Goal: Transaction & Acquisition: Book appointment/travel/reservation

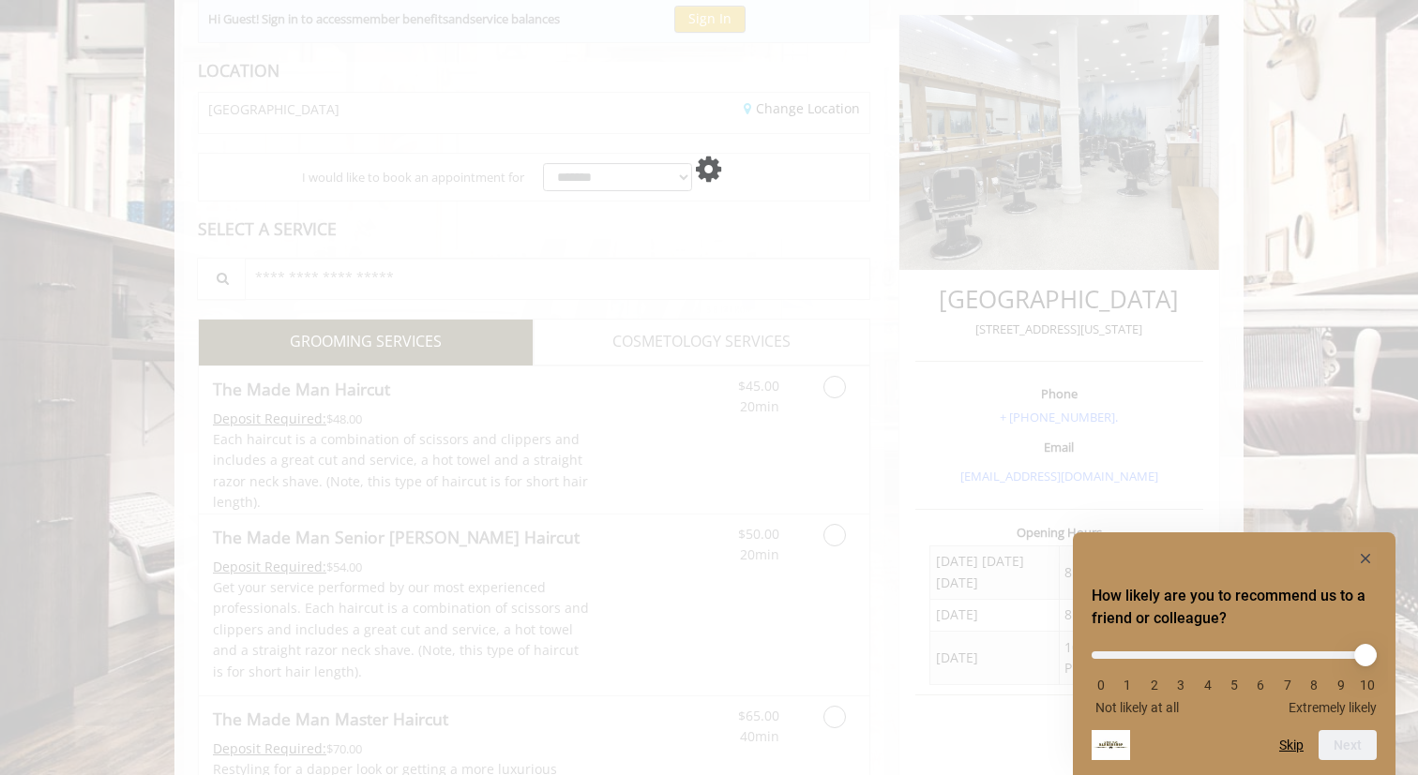
scroll to position [220, 0]
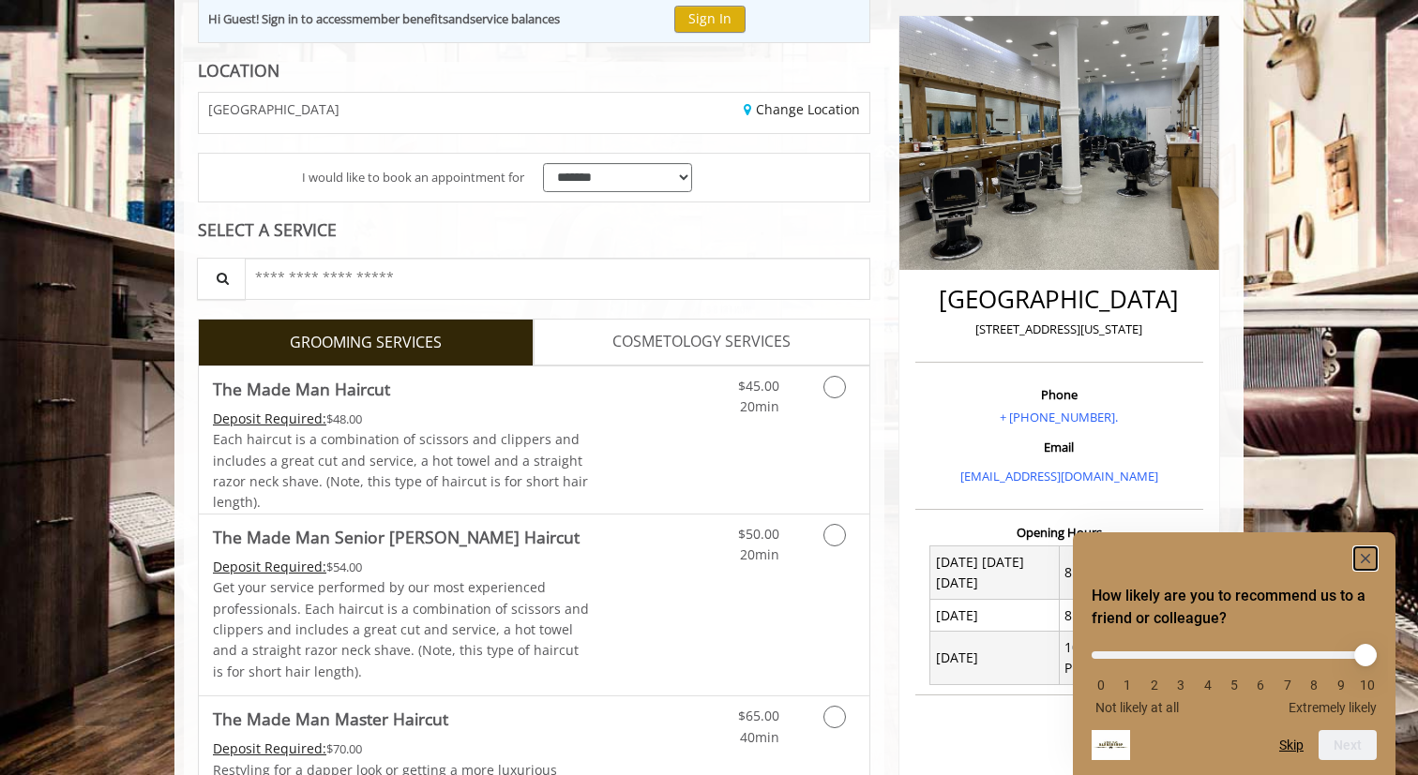
click at [1356, 560] on rect "Hide survey" at bounding box center [1365, 559] width 23 height 23
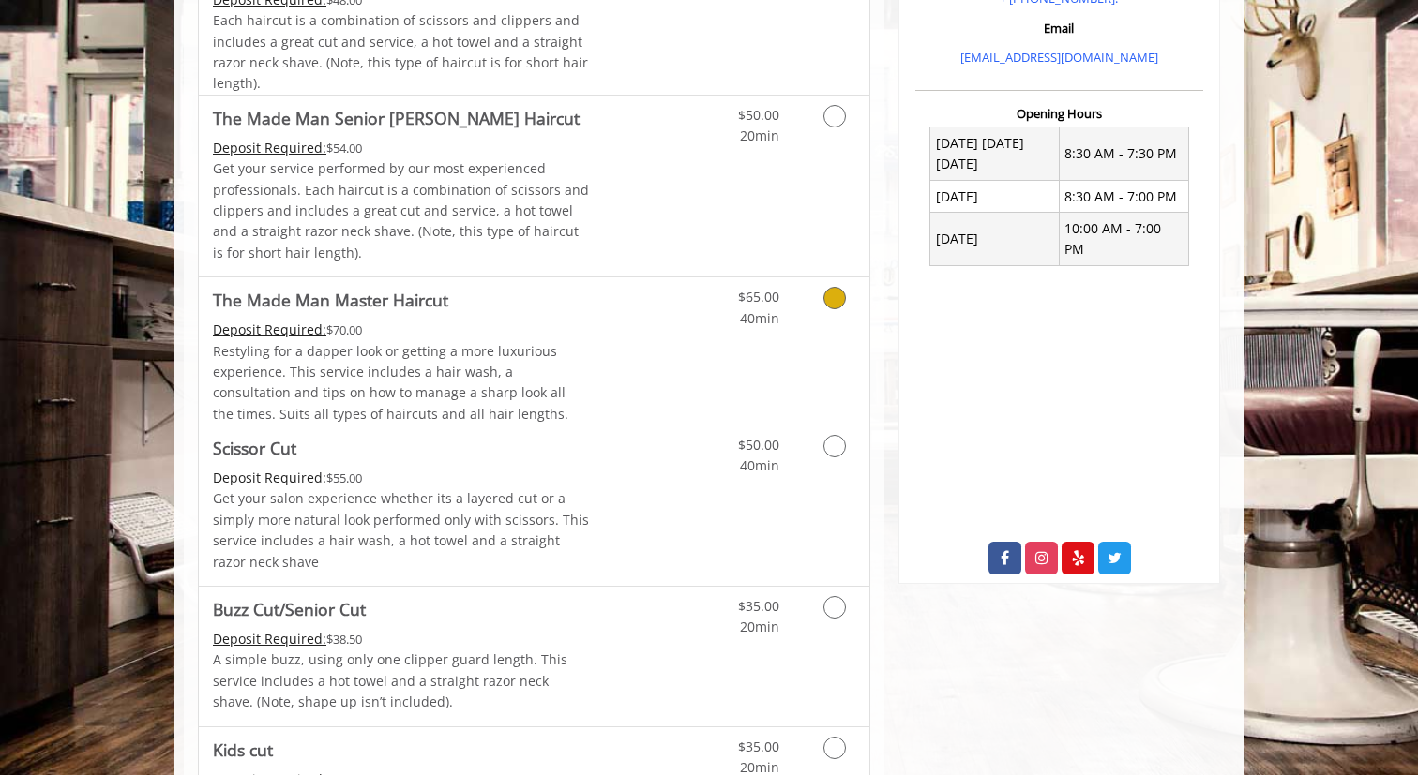
scroll to position [641, 0]
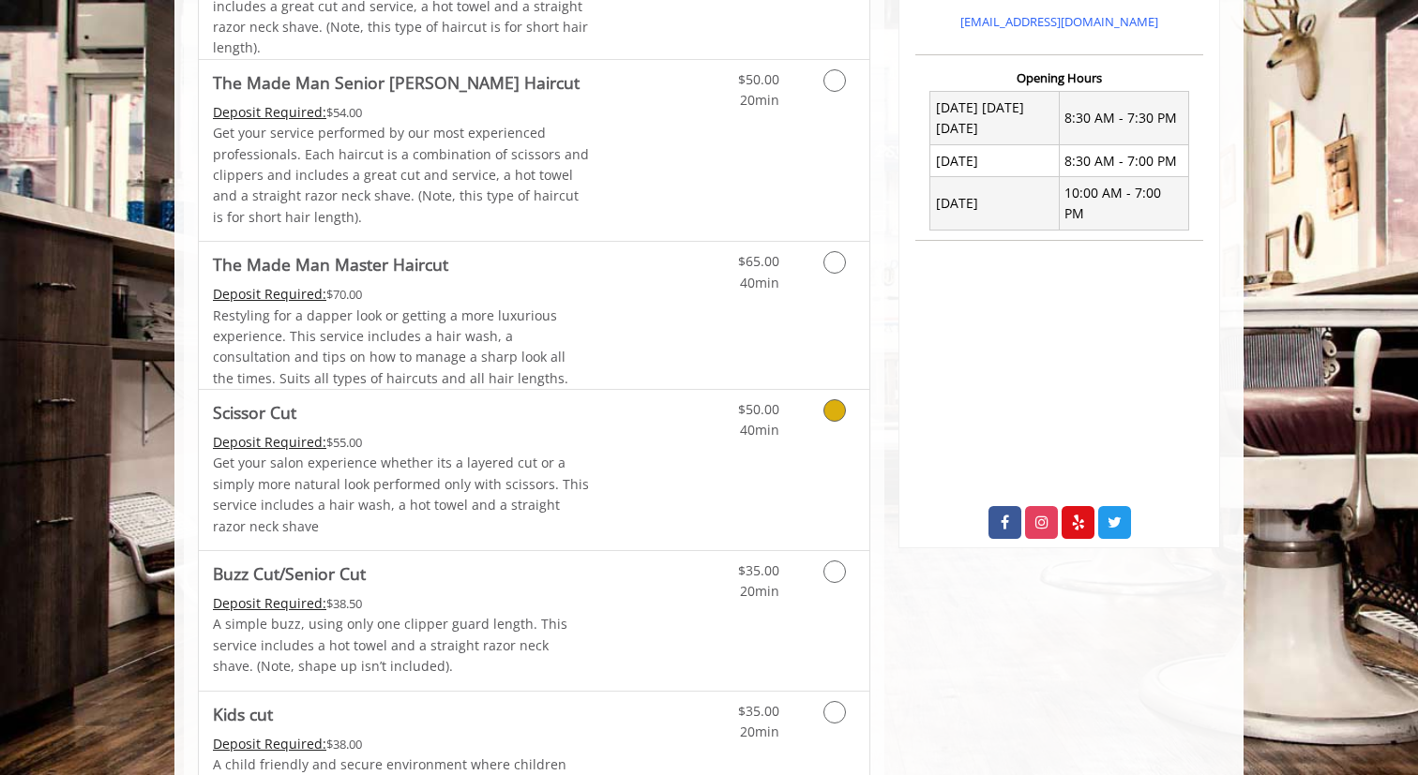
click at [778, 456] on div "$50.00 40min" at bounding box center [785, 470] width 168 height 160
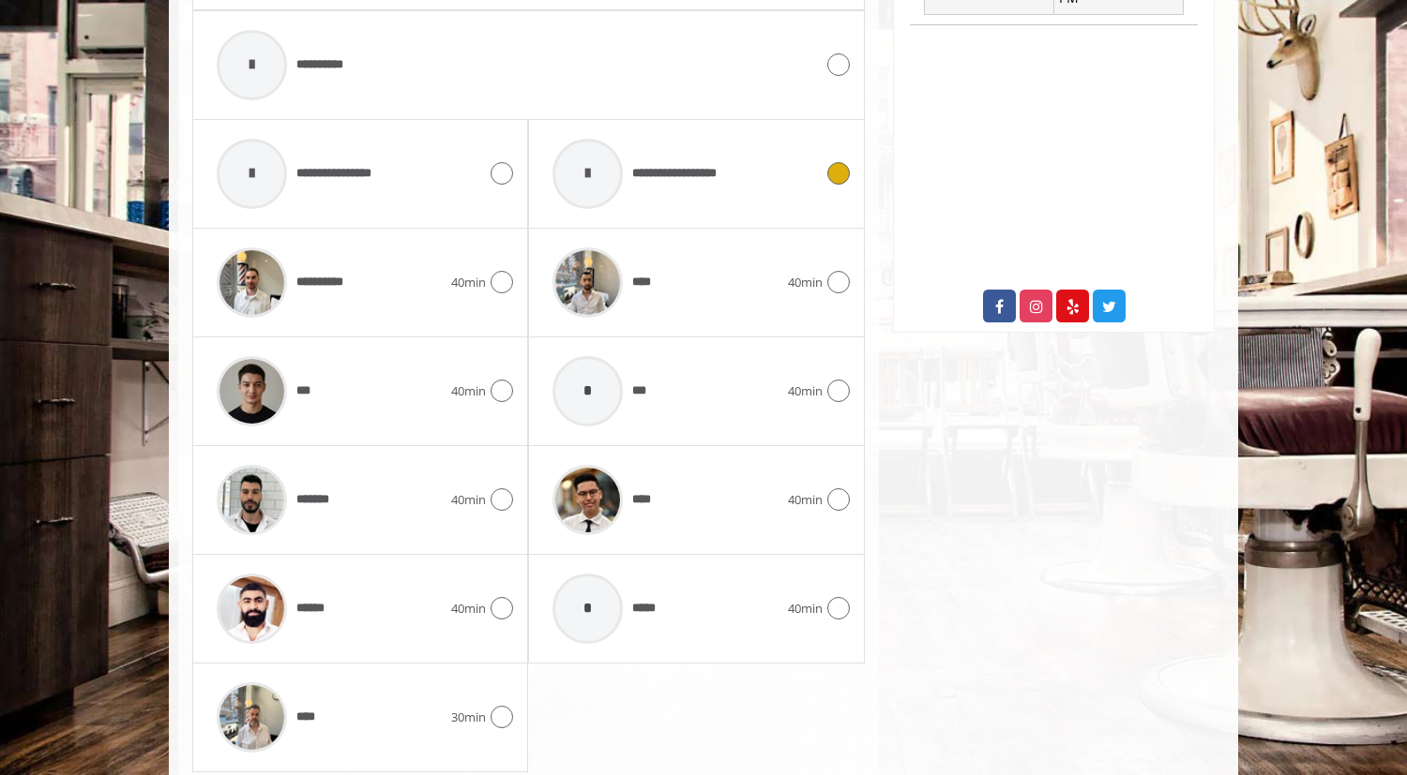
scroll to position [893, 0]
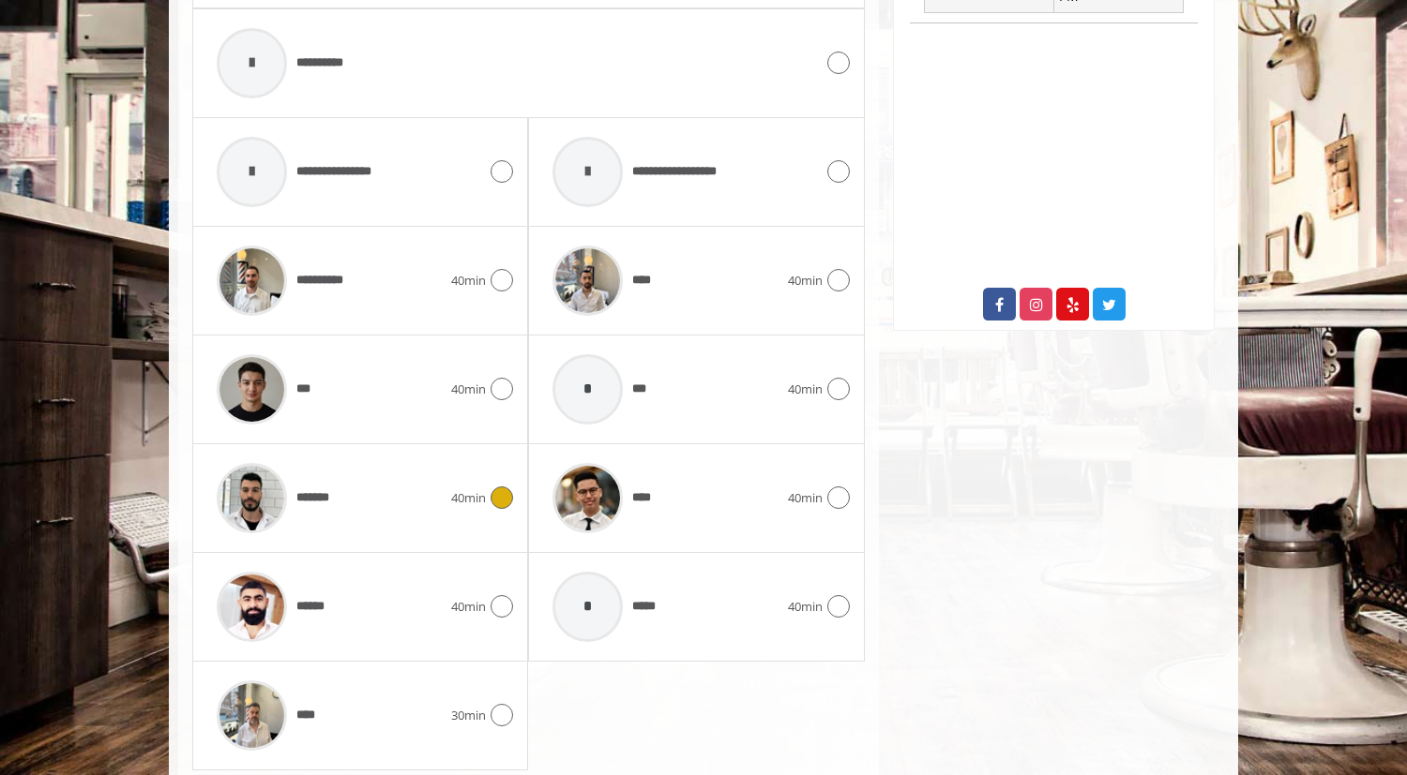
click at [497, 489] on icon at bounding box center [501, 498] width 23 height 23
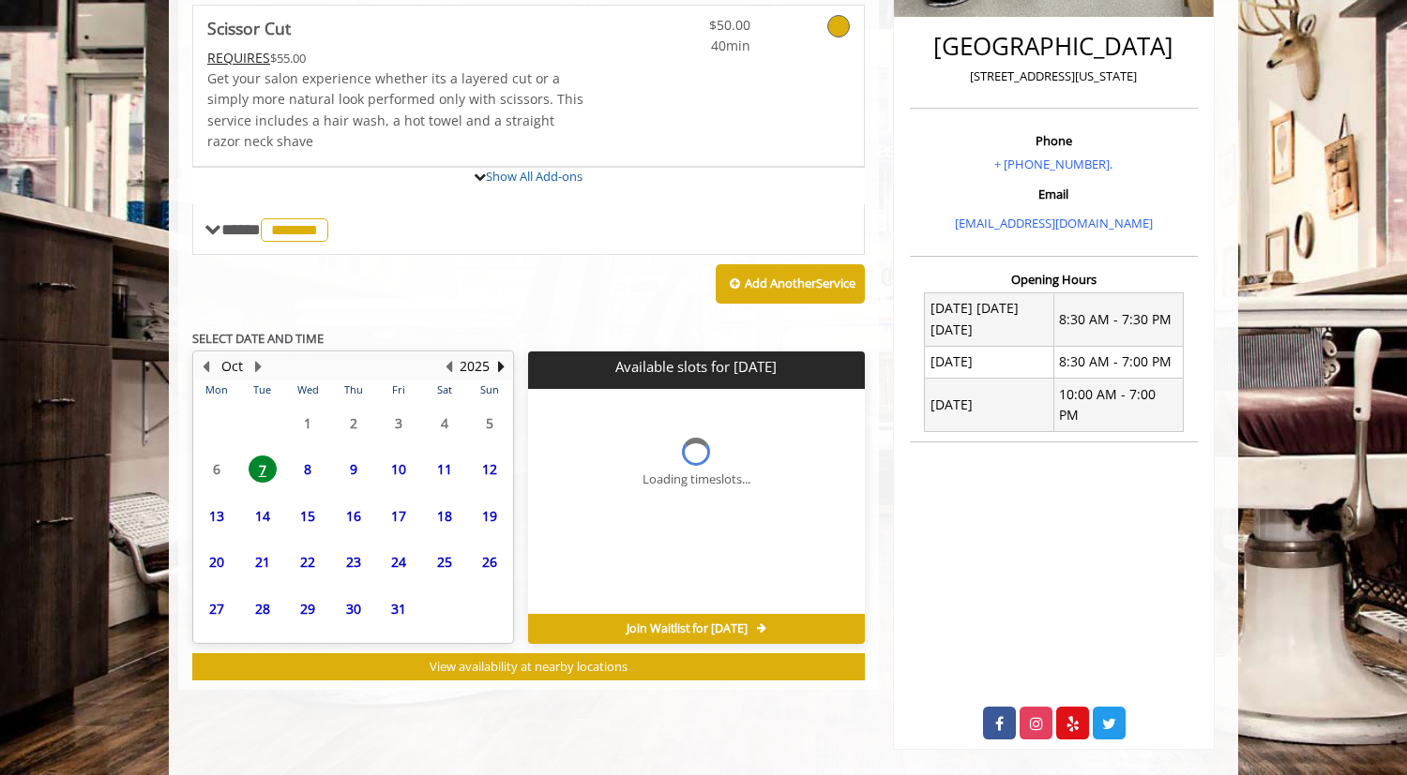
scroll to position [606, 0]
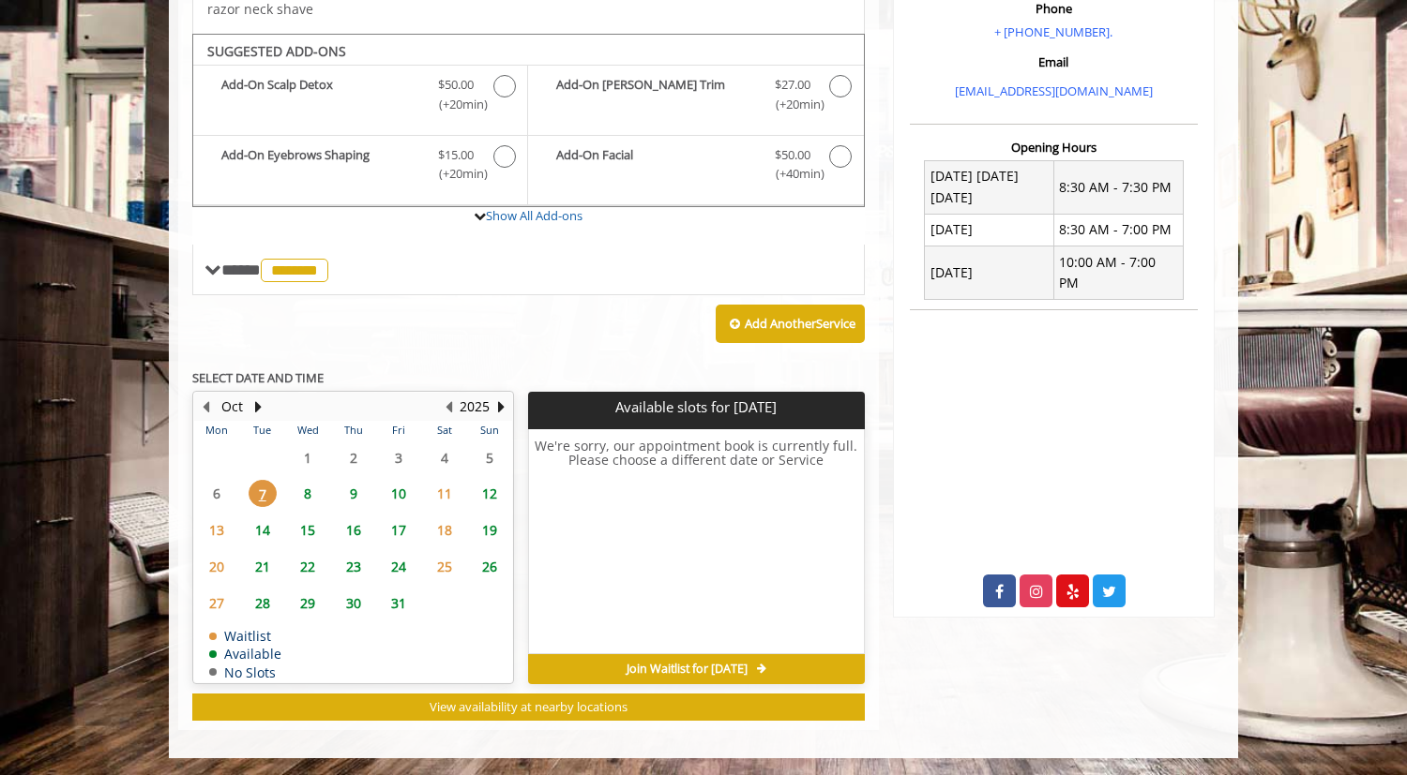
click at [302, 489] on span "8" at bounding box center [307, 493] width 28 height 27
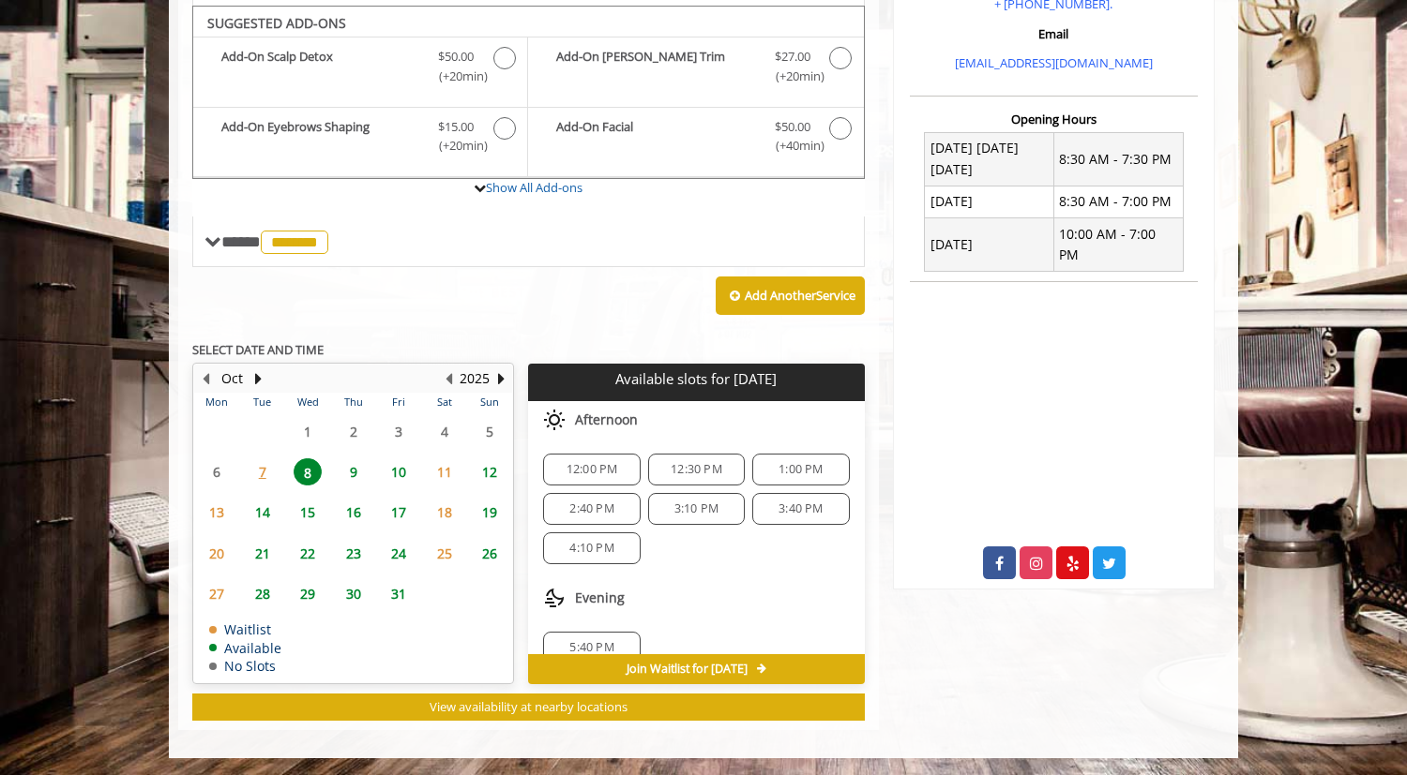
scroll to position [165, 0]
click at [353, 474] on span "9" at bounding box center [353, 472] width 28 height 27
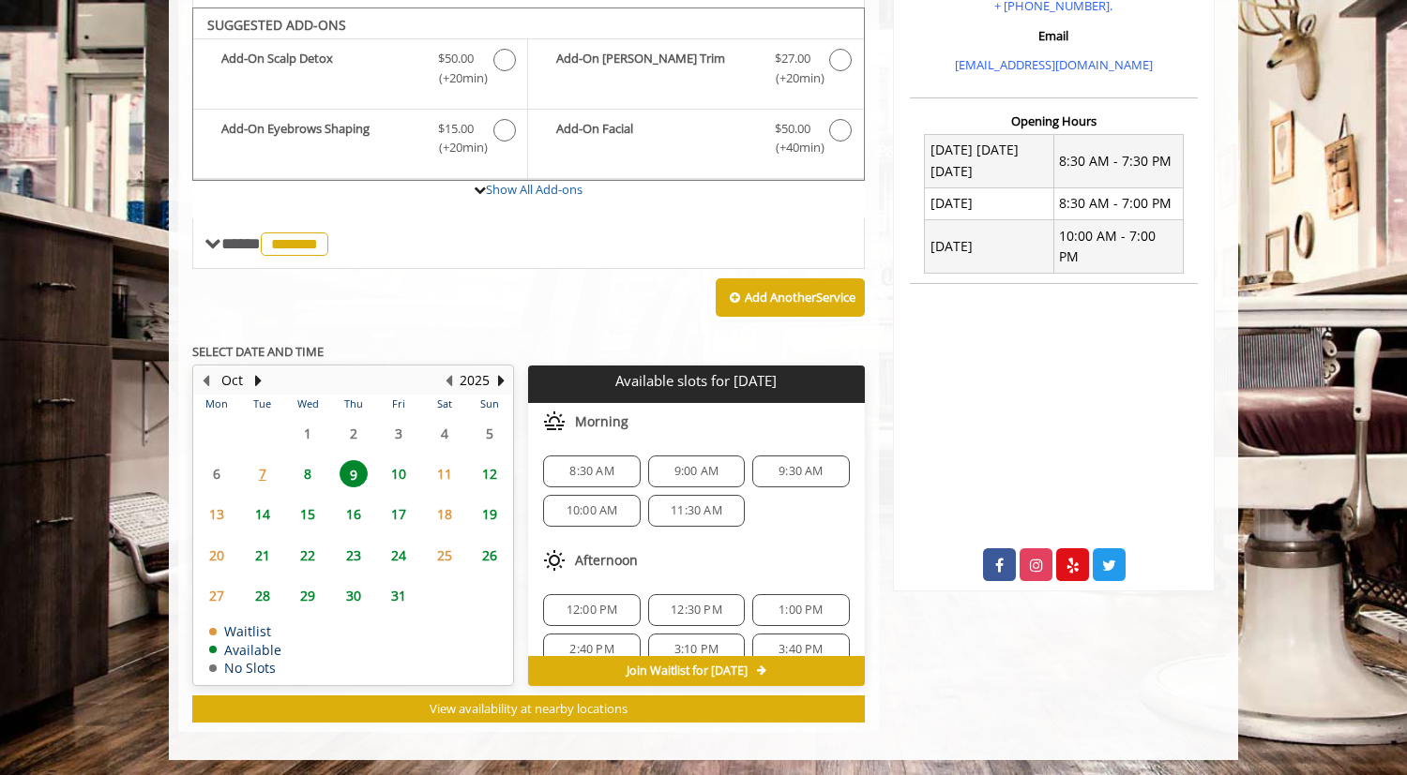
scroll to position [634, 0]
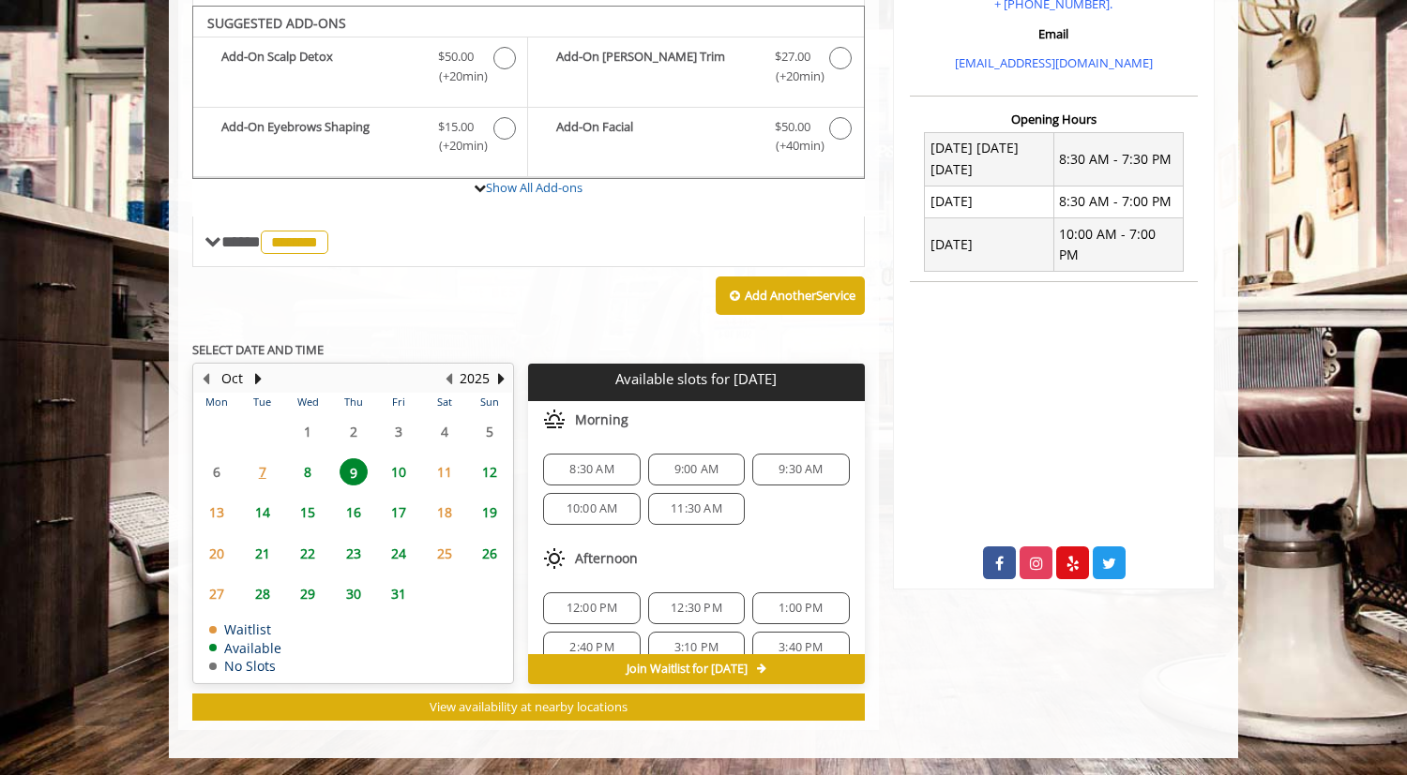
click at [444, 474] on span "11" at bounding box center [444, 472] width 28 height 27
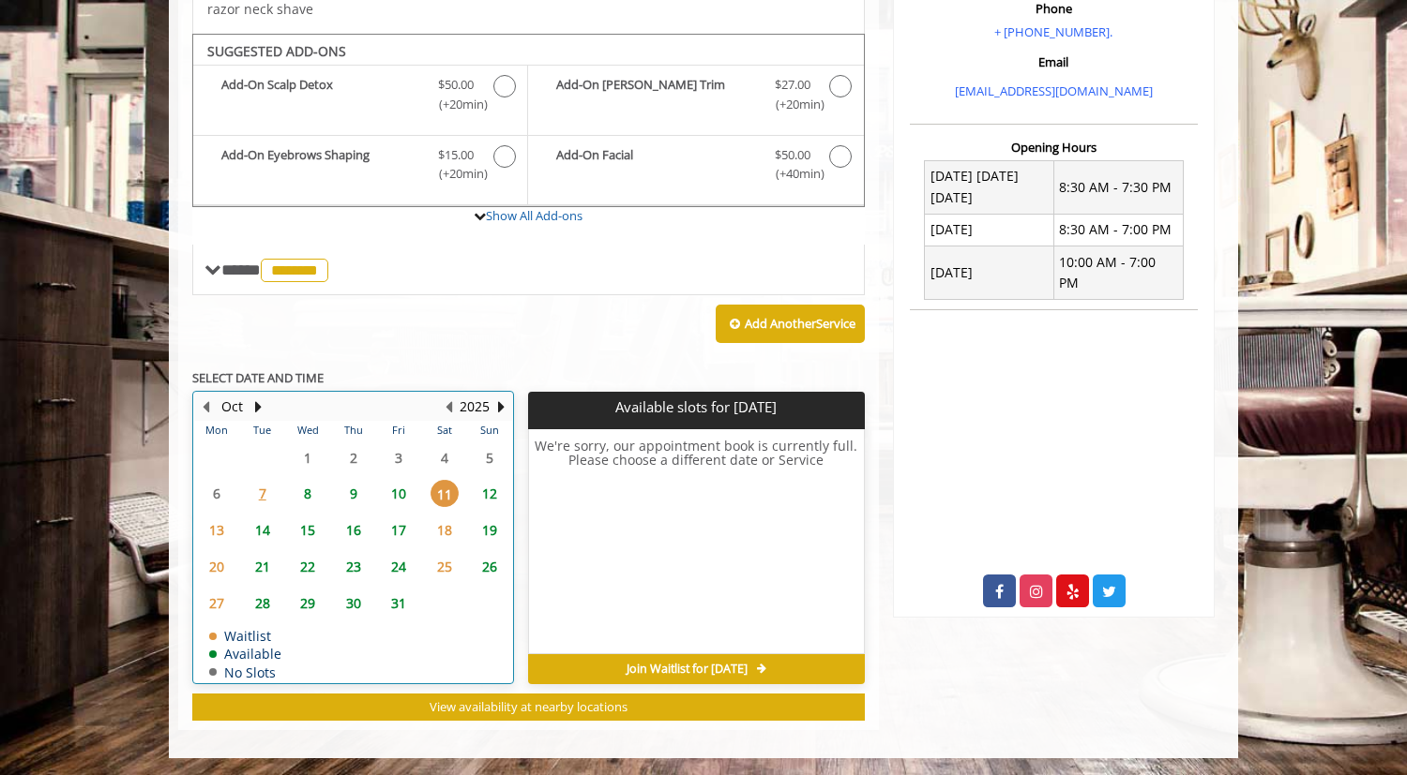
click at [400, 507] on td "10" at bounding box center [398, 494] width 45 height 37
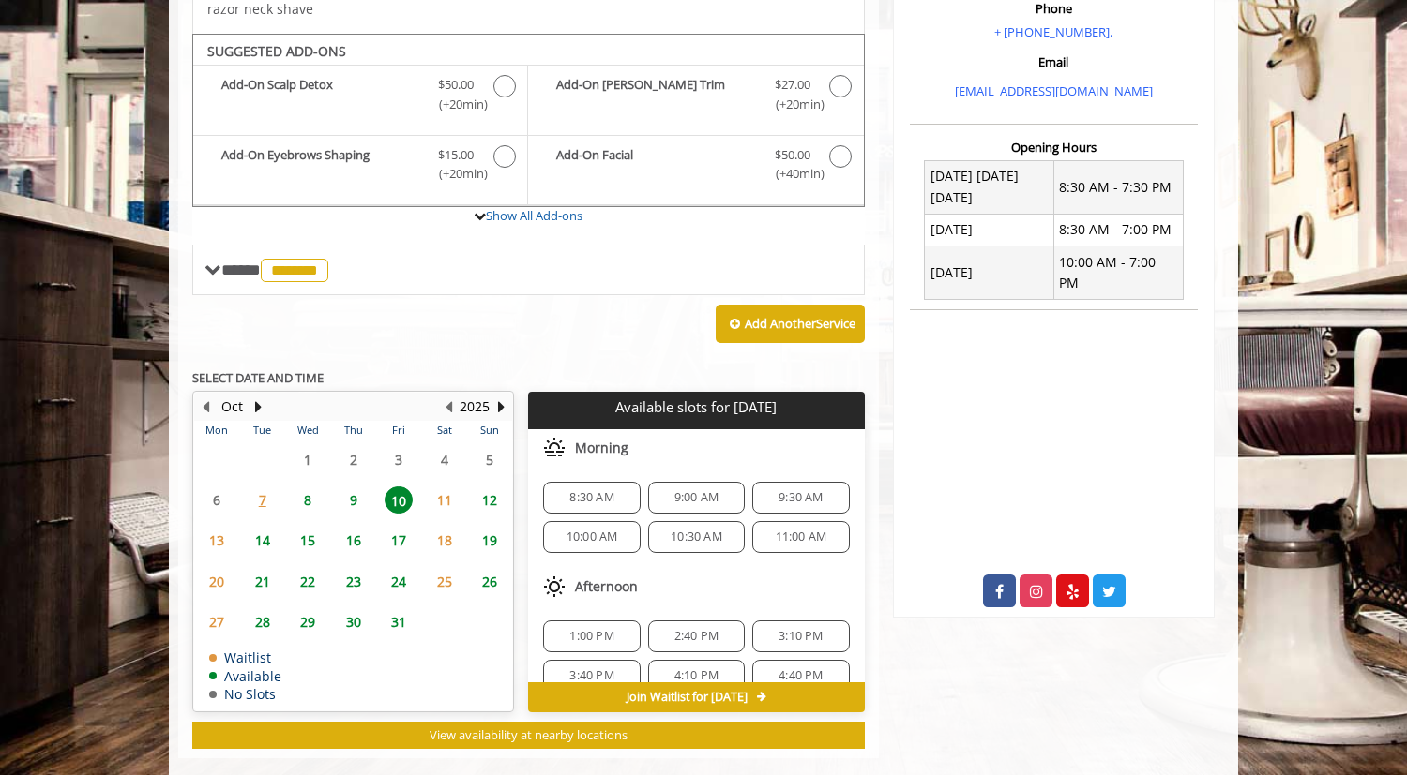
scroll to position [634, 0]
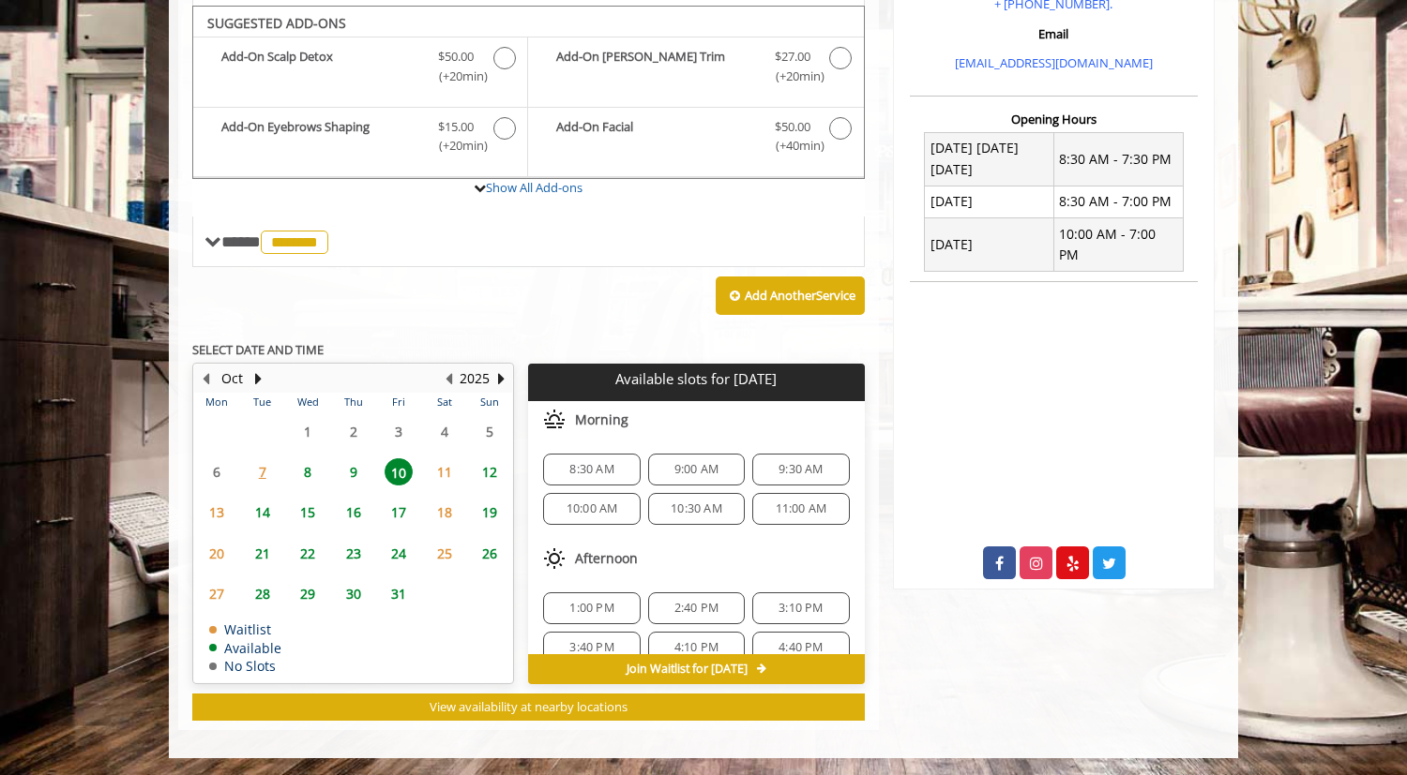
click at [316, 471] on span "8" at bounding box center [307, 472] width 28 height 27
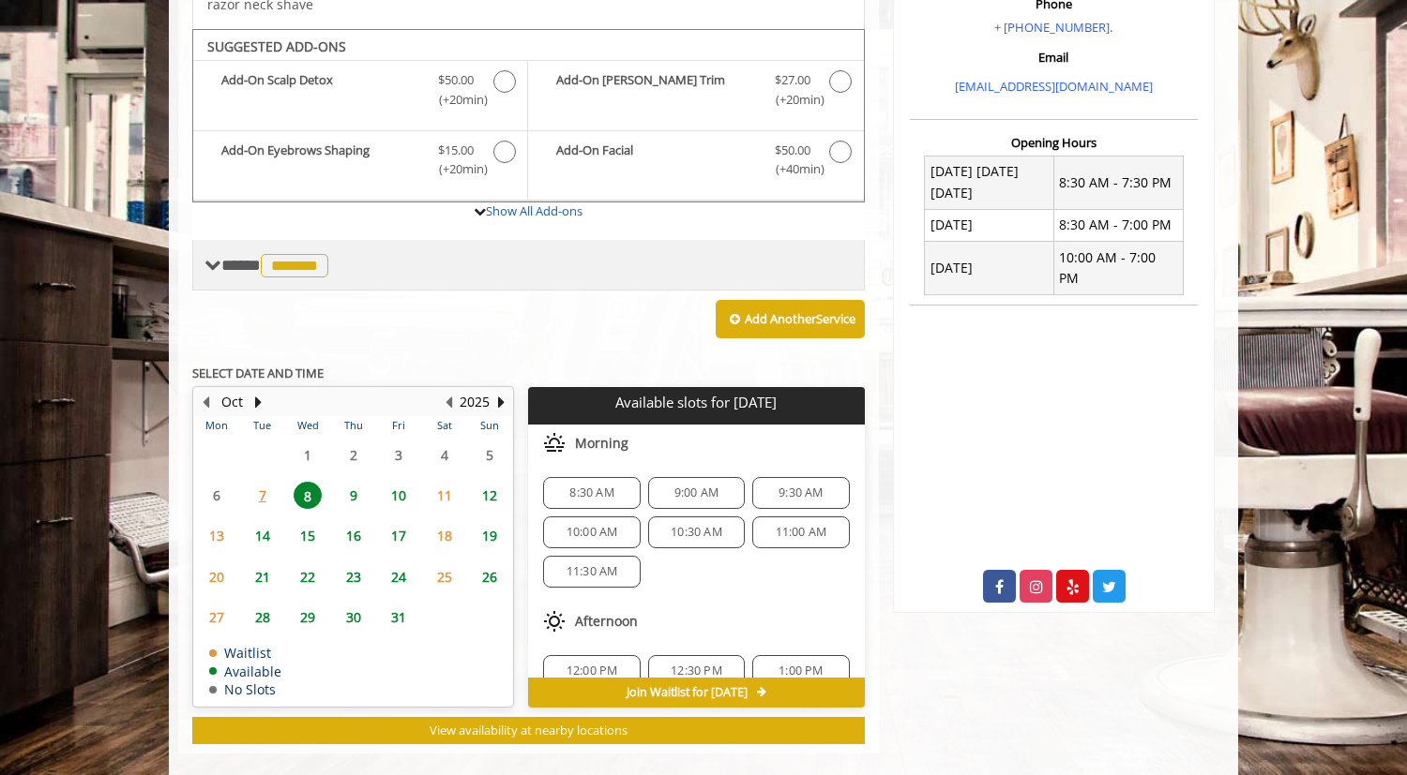
scroll to position [172, 0]
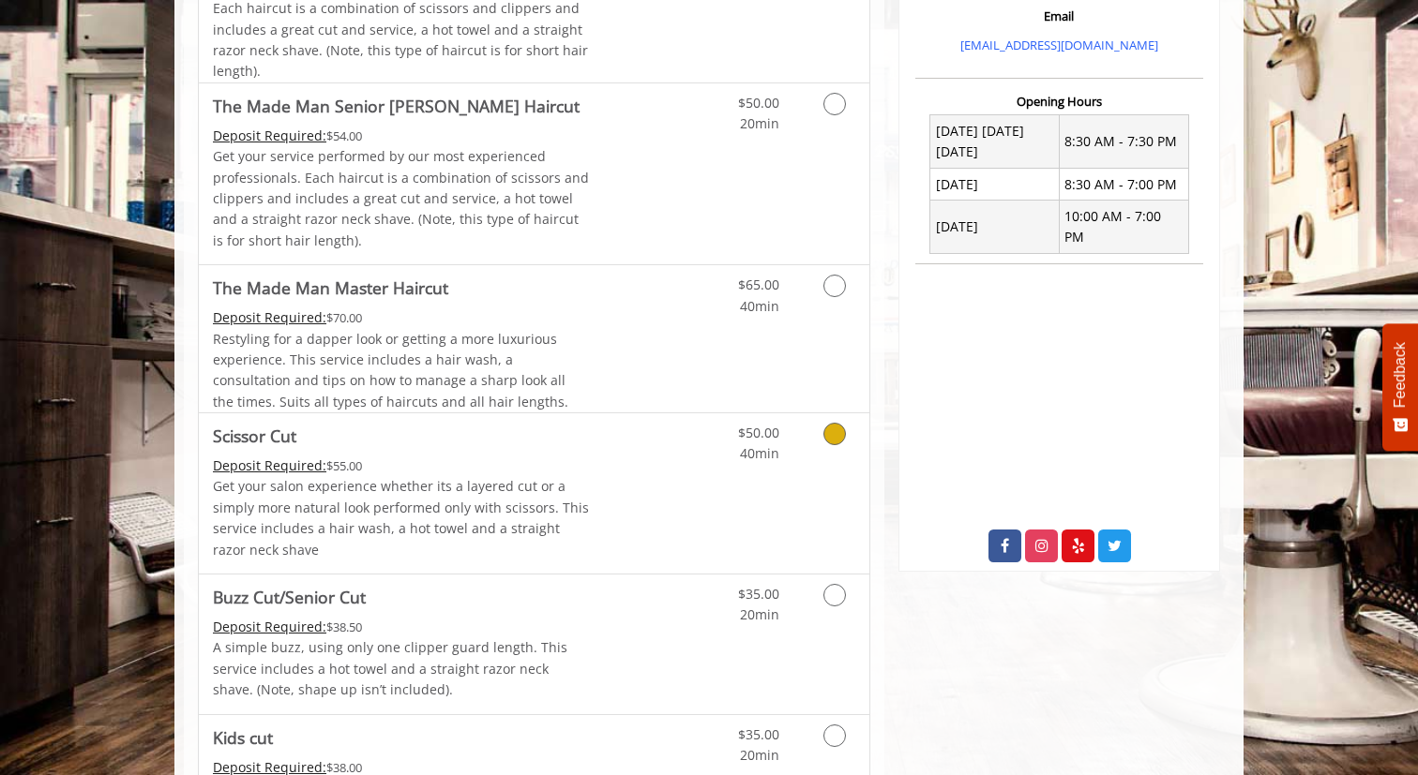
click at [645, 459] on link "Discounted Price" at bounding box center [646, 494] width 112 height 160
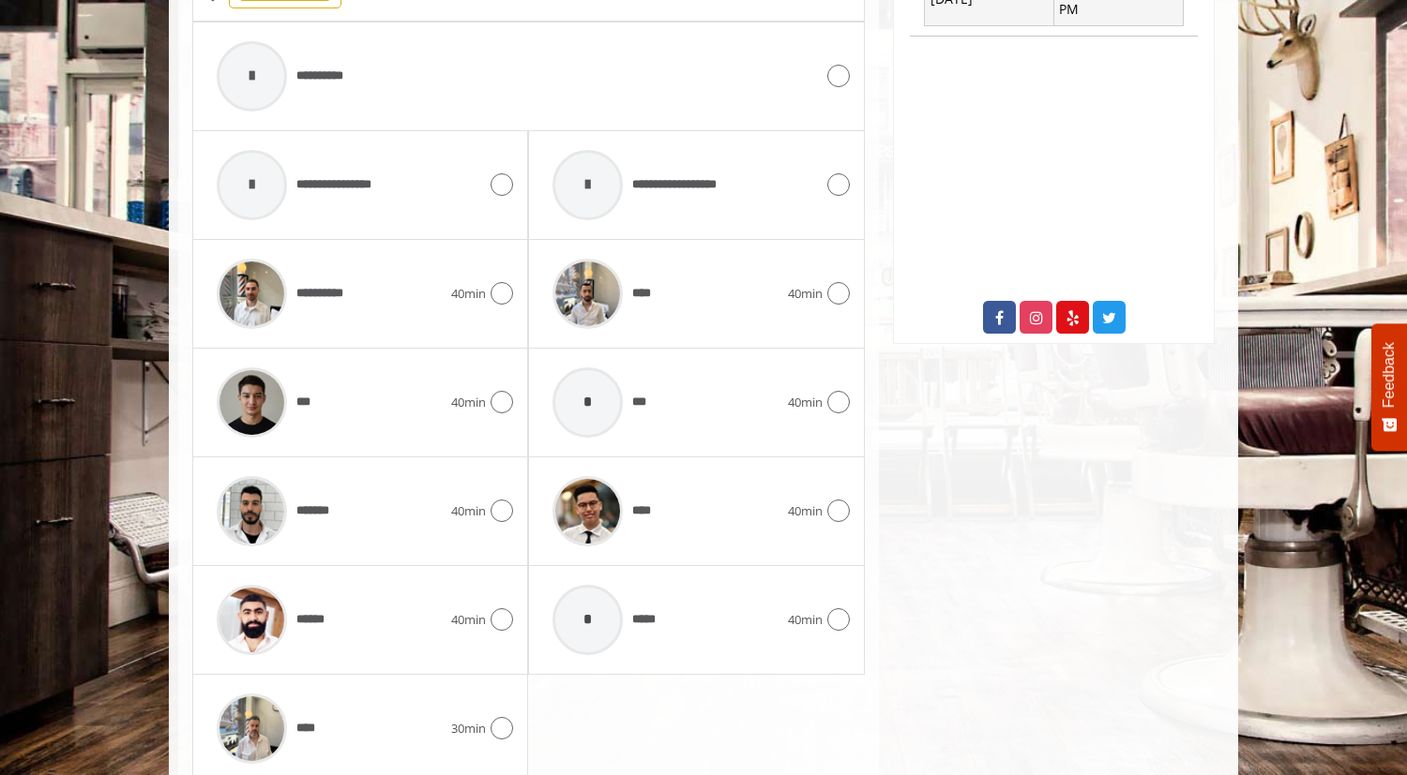
scroll to position [953, 0]
